Goal: Use online tool/utility: Utilize a website feature to perform a specific function

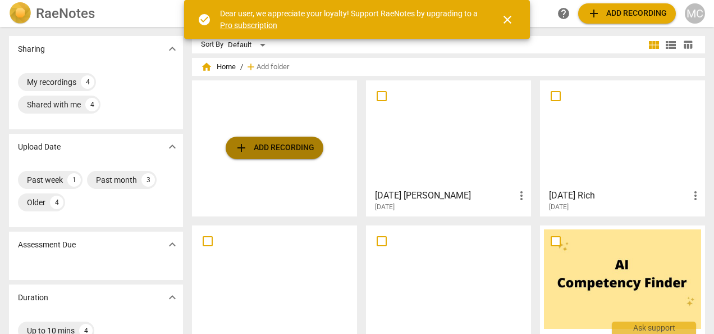
click at [282, 145] on span "add Add recording" at bounding box center [275, 147] width 80 height 13
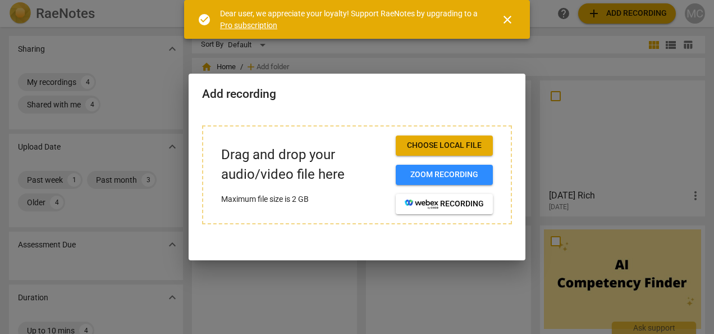
click at [419, 143] on span "Choose local file" at bounding box center [444, 145] width 79 height 11
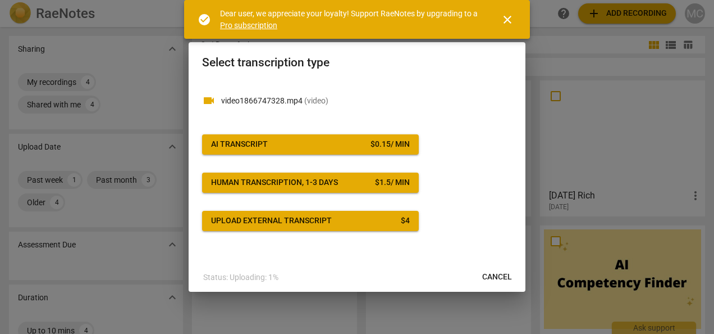
click at [359, 143] on span "AI Transcript $ 0.15 / min" at bounding box center [310, 144] width 199 height 11
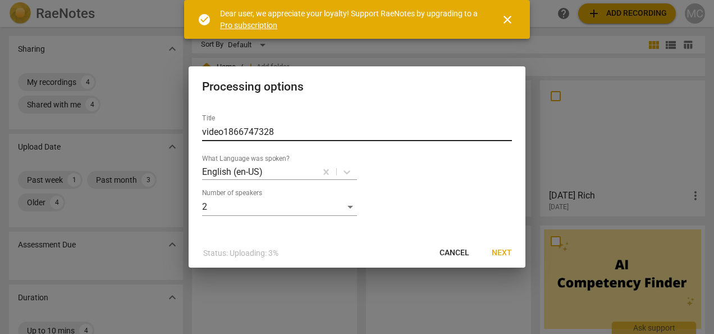
click at [299, 129] on input "video1866747328" at bounding box center [357, 132] width 310 height 18
type input "[PERSON_NAME] coaching [DATE]"
click at [504, 249] on span "Next" at bounding box center [502, 252] width 20 height 11
